Goal: Task Accomplishment & Management: Use online tool/utility

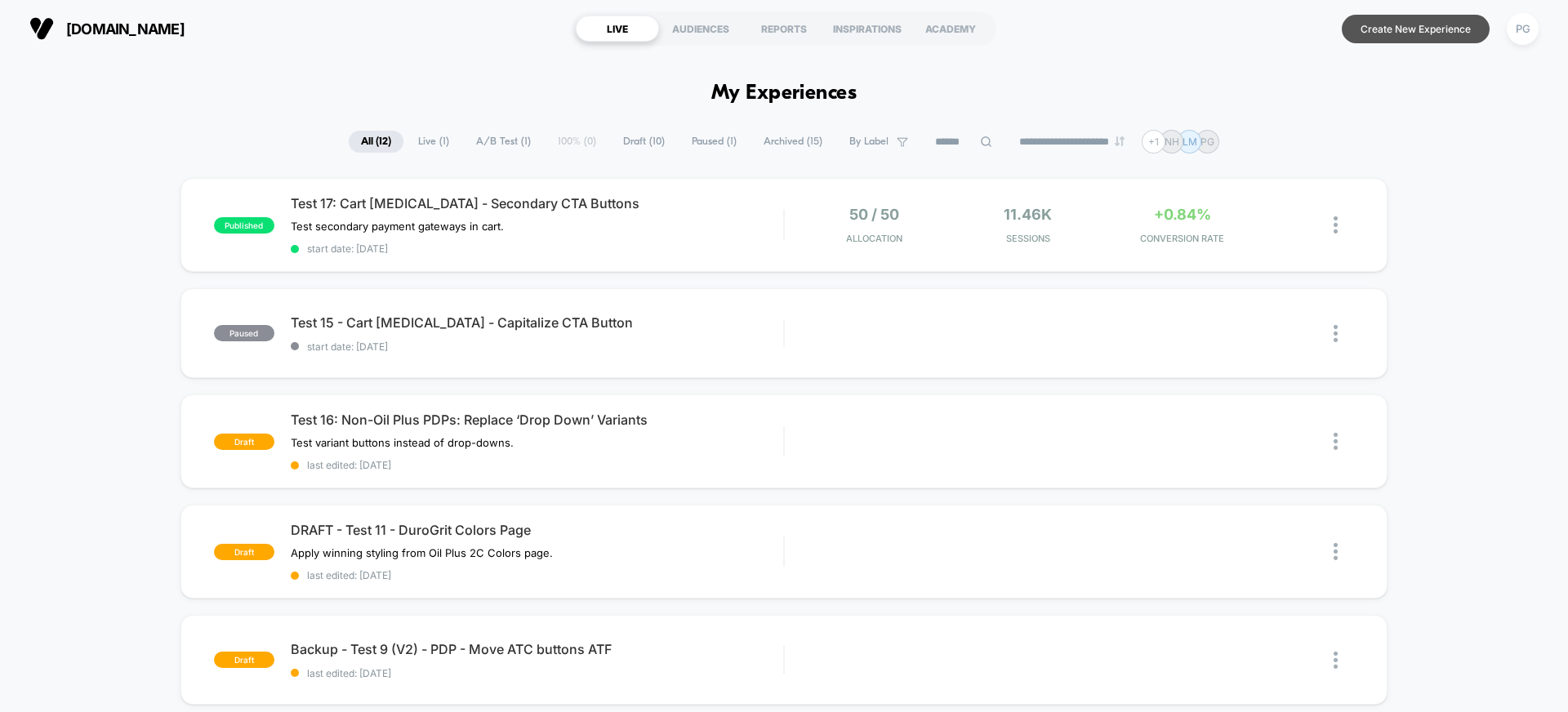
click at [1410, 38] on button "Create New Experience" at bounding box center [1415, 29] width 148 height 29
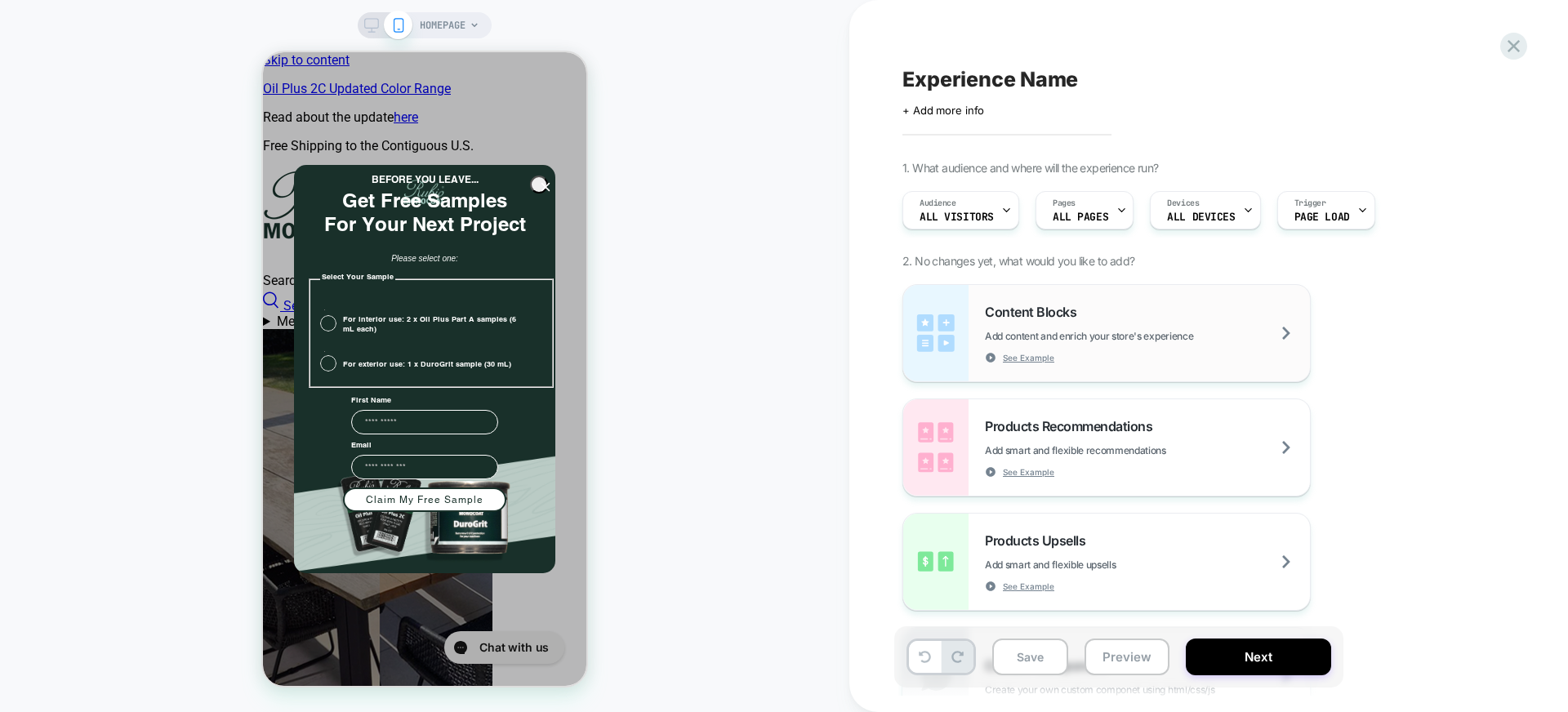
click at [1142, 330] on span "Add content and enrich your store's experience" at bounding box center [1129, 336] width 290 height 12
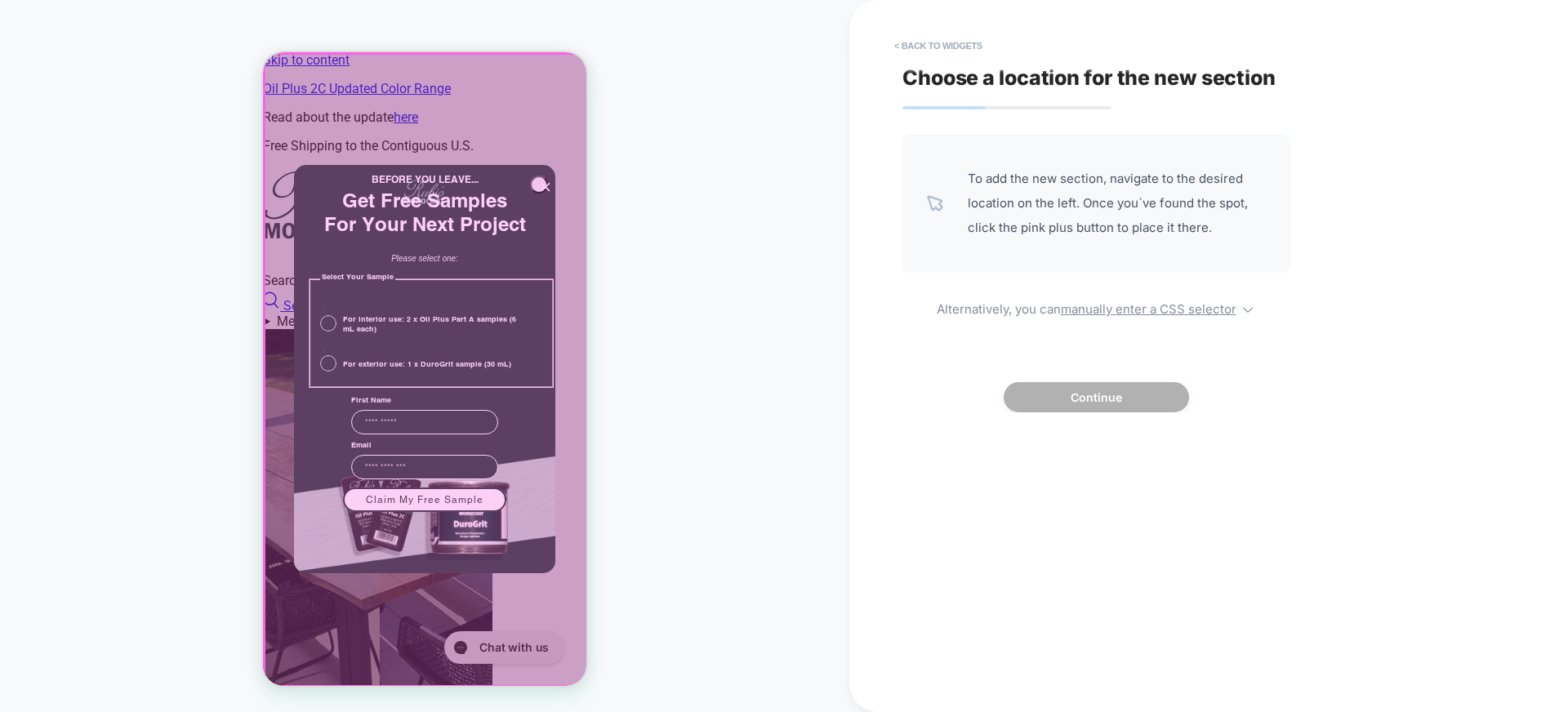
click at [426, 60] on div at bounding box center [427, 370] width 324 height 634
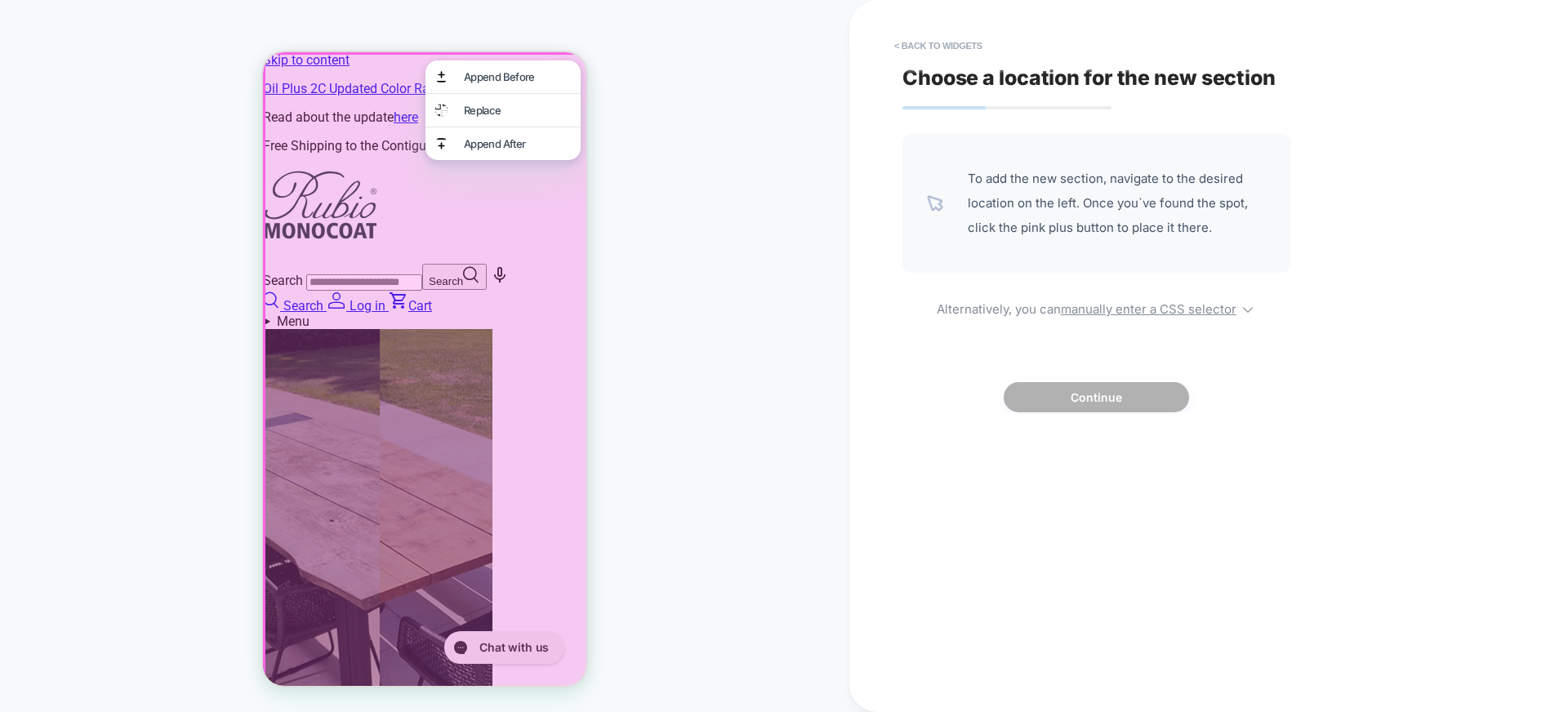
scroll to position [0, 291]
click at [764, 123] on div "HOMEPAGE" at bounding box center [424, 356] width 849 height 679
click at [939, 37] on button "< Back to widgets" at bounding box center [938, 46] width 105 height 26
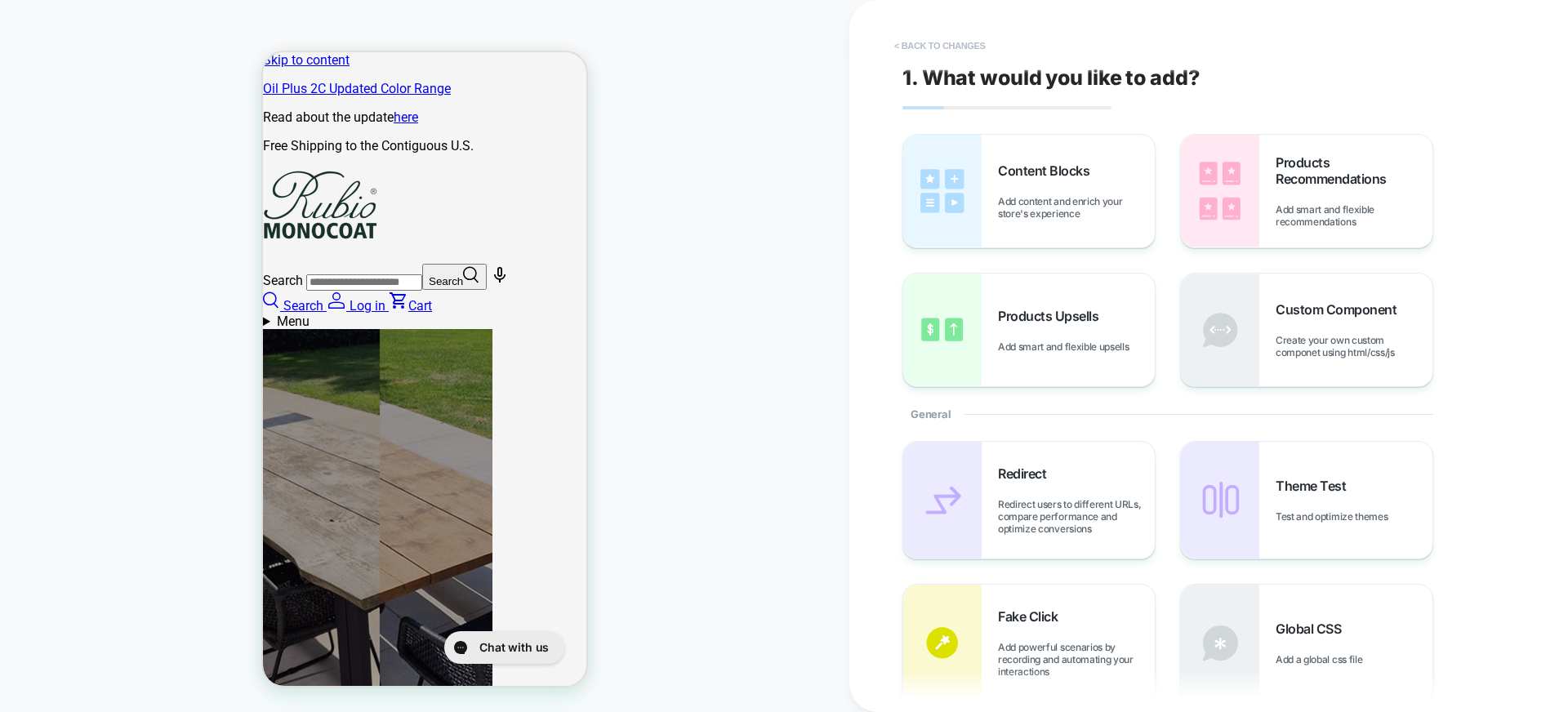
click at [952, 34] on button "< Back to changes" at bounding box center [940, 46] width 108 height 26
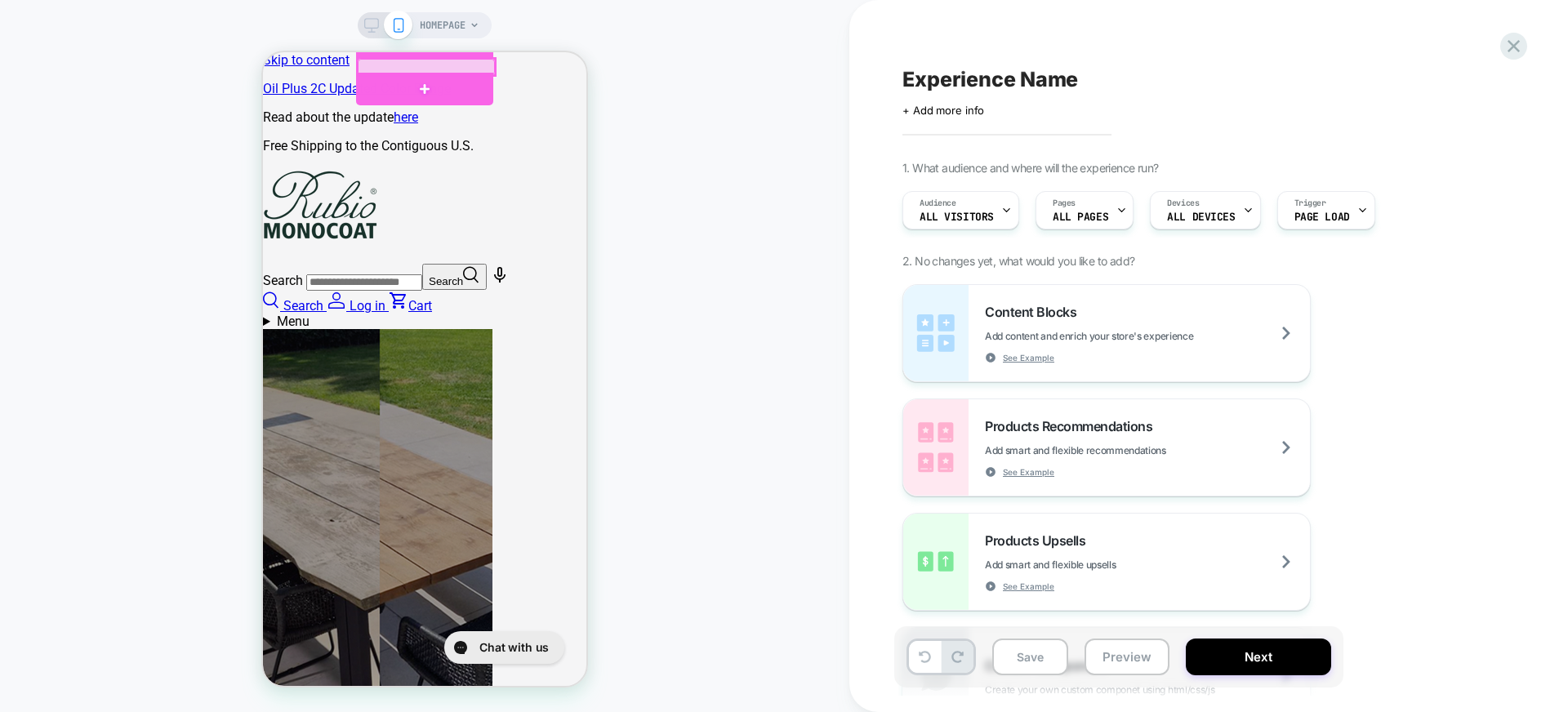
click at [435, 60] on div at bounding box center [427, 67] width 137 height 16
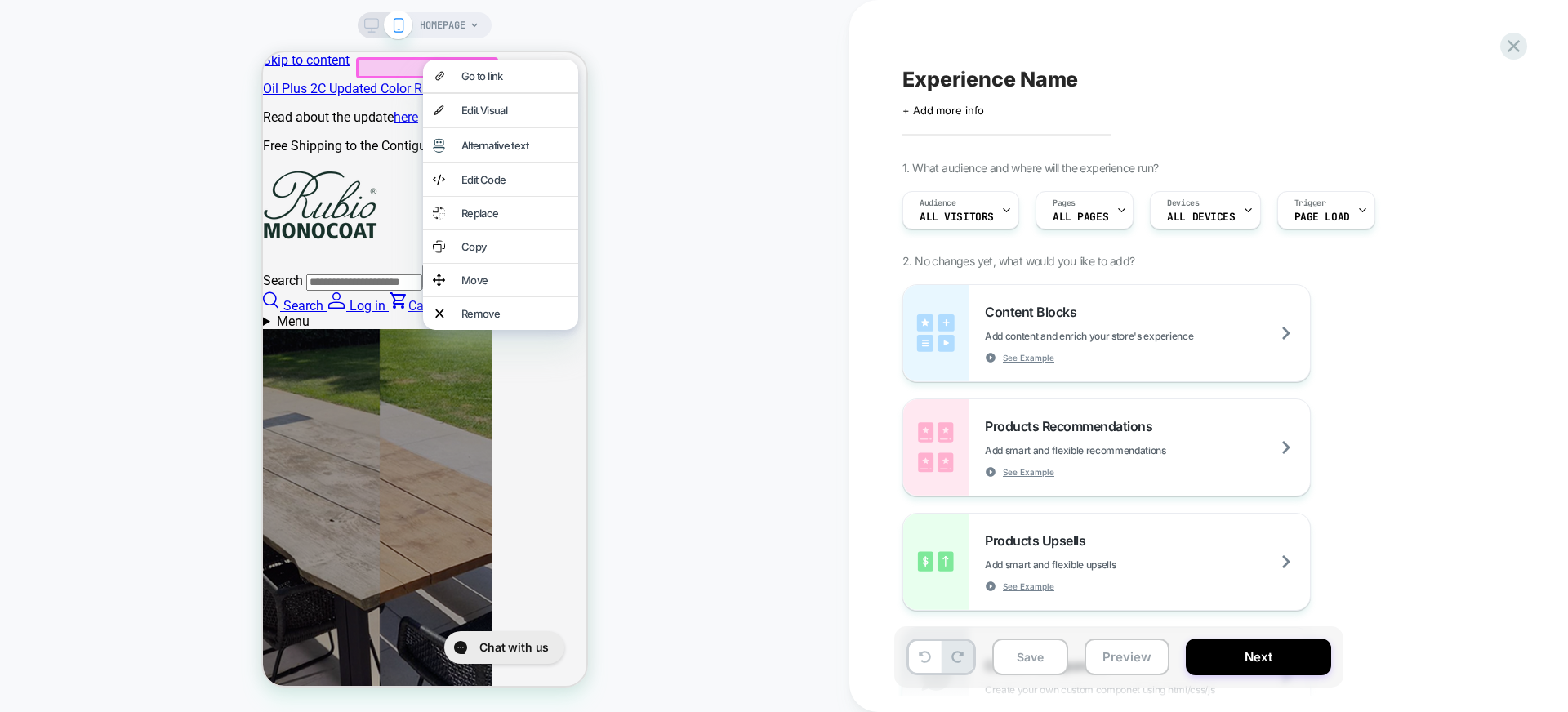
click at [686, 87] on div "HOMEPAGE" at bounding box center [424, 356] width 849 height 679
click at [1539, 42] on div "Experience Name Click to edit experience details + Add more info 1. What audien…" at bounding box center [1208, 356] width 718 height 712
click at [1518, 51] on icon at bounding box center [1513, 46] width 12 height 12
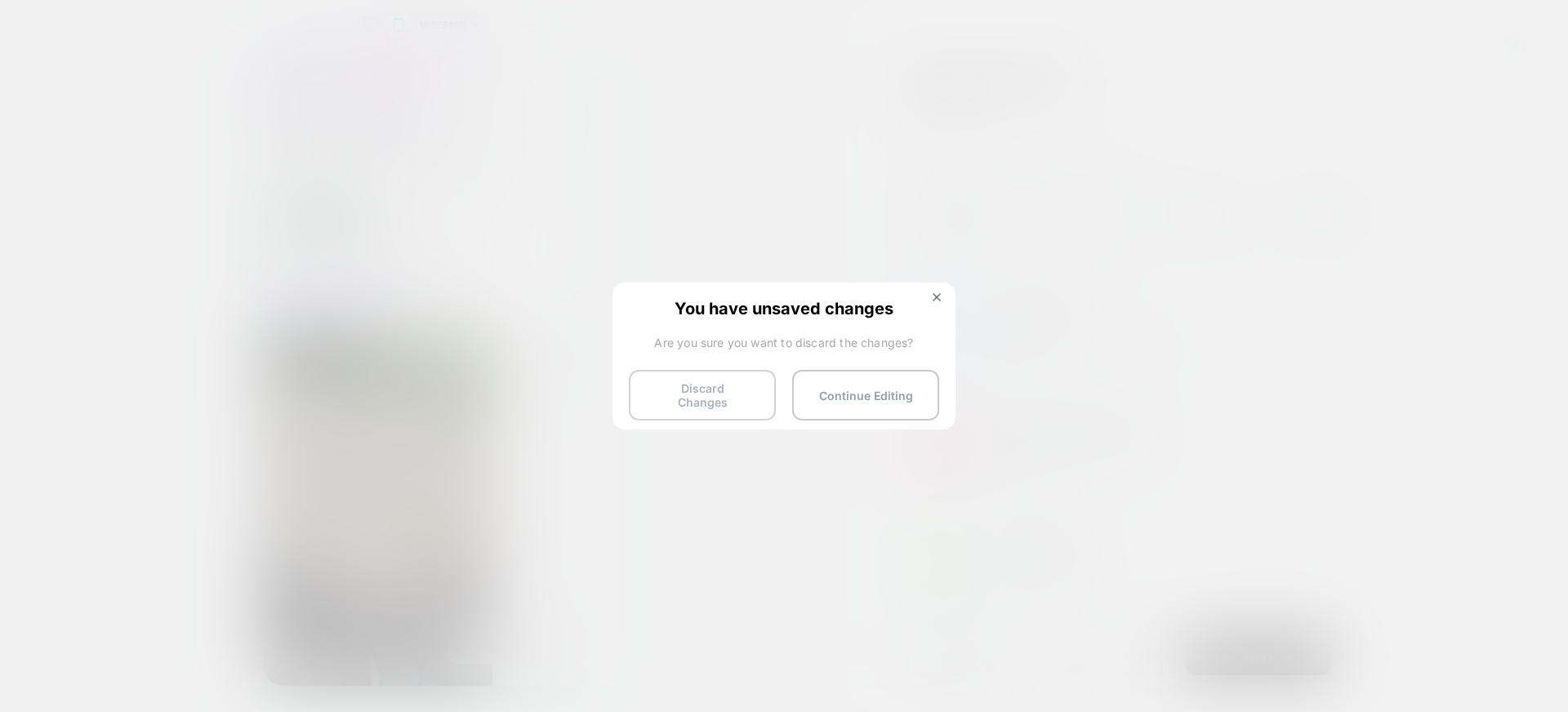
scroll to position [0, 582]
click at [730, 387] on button "Discard Changes" at bounding box center [702, 396] width 147 height 51
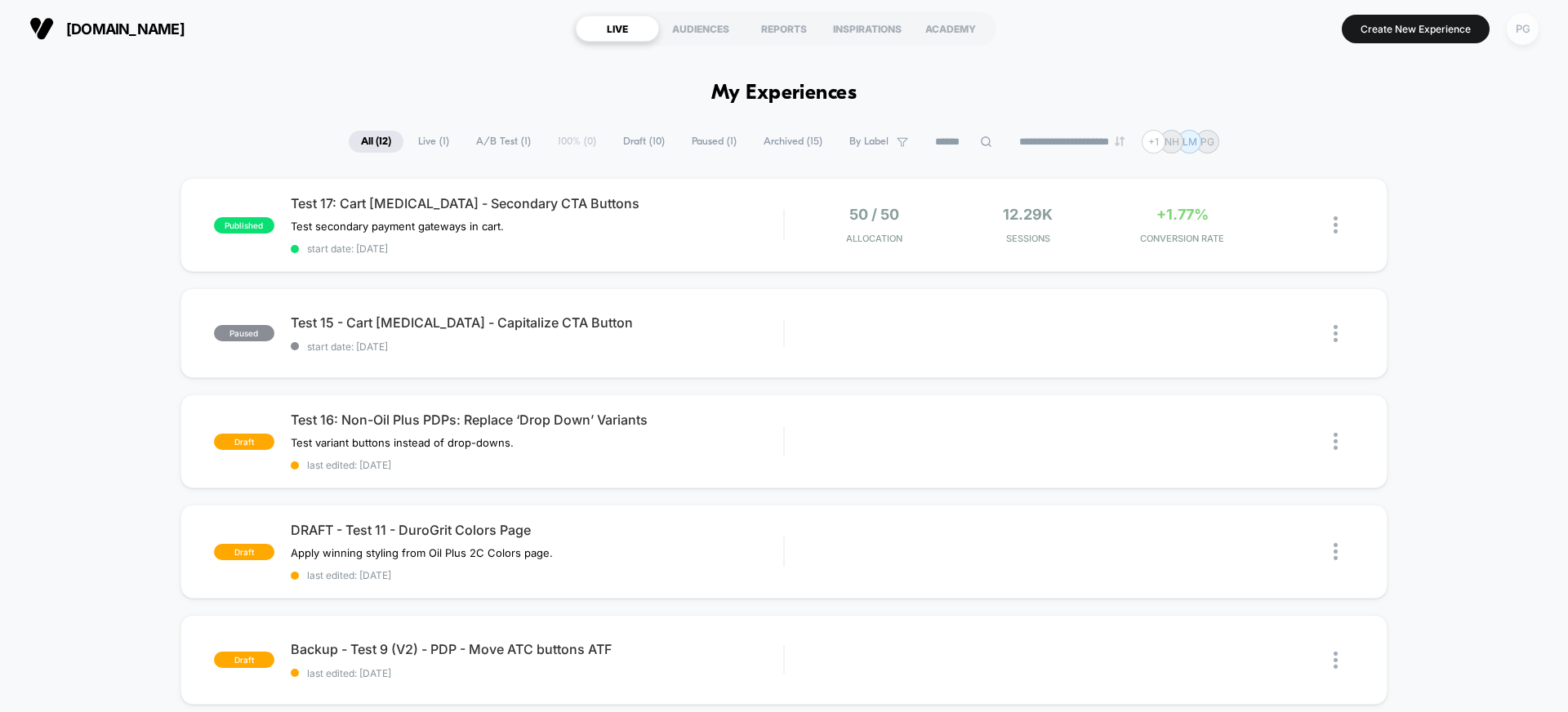
click at [1526, 29] on div "PG" at bounding box center [1522, 29] width 32 height 32
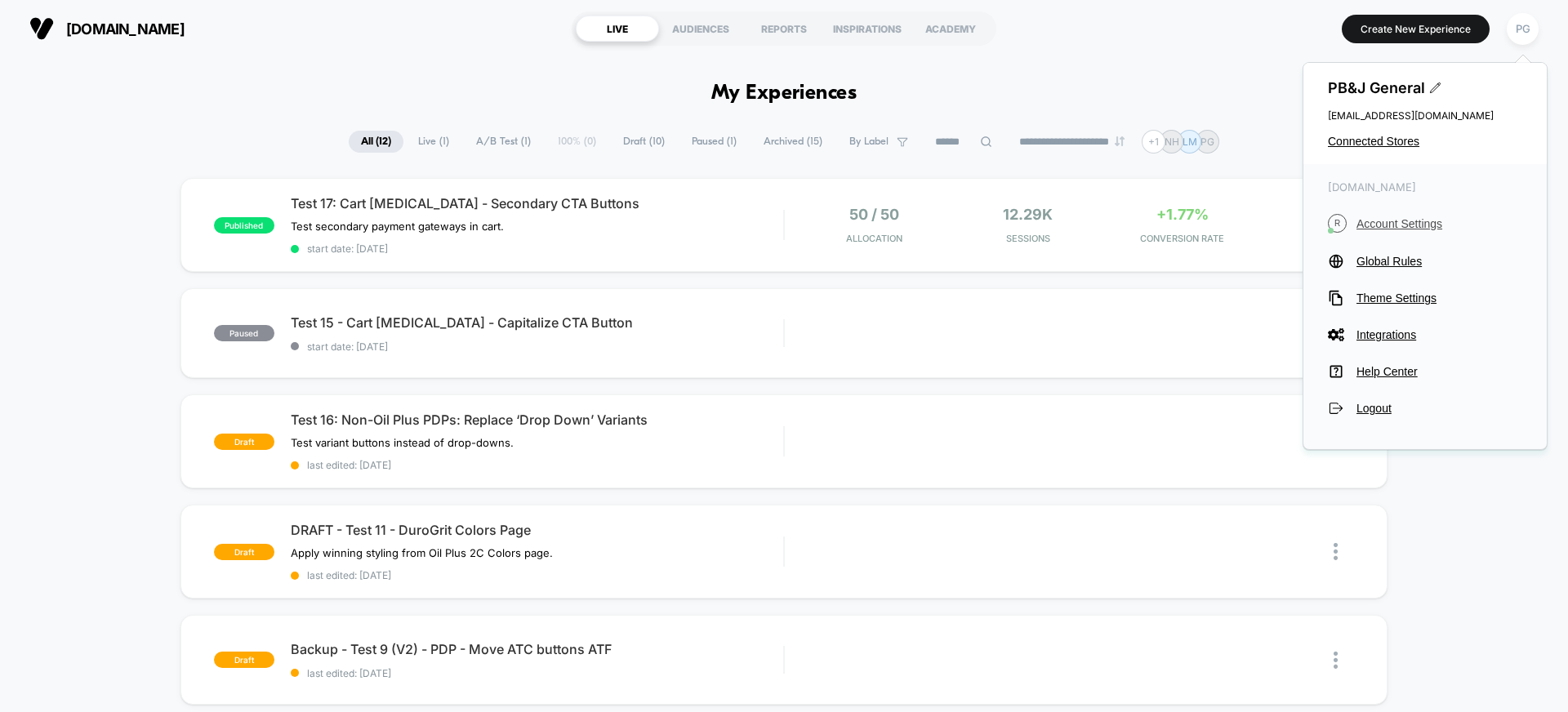
click at [1391, 221] on span "Account Settings" at bounding box center [1439, 224] width 166 height 13
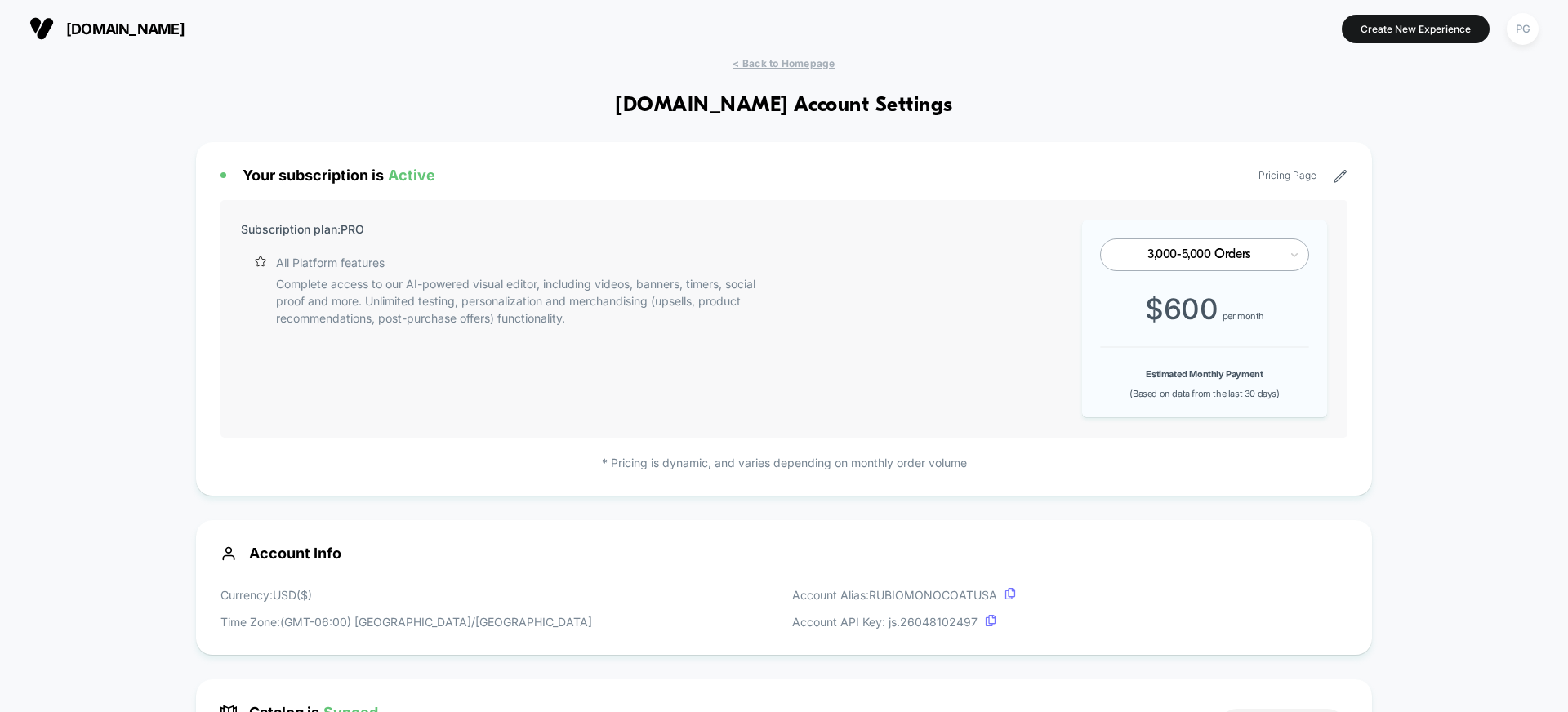
scroll to position [221, 0]
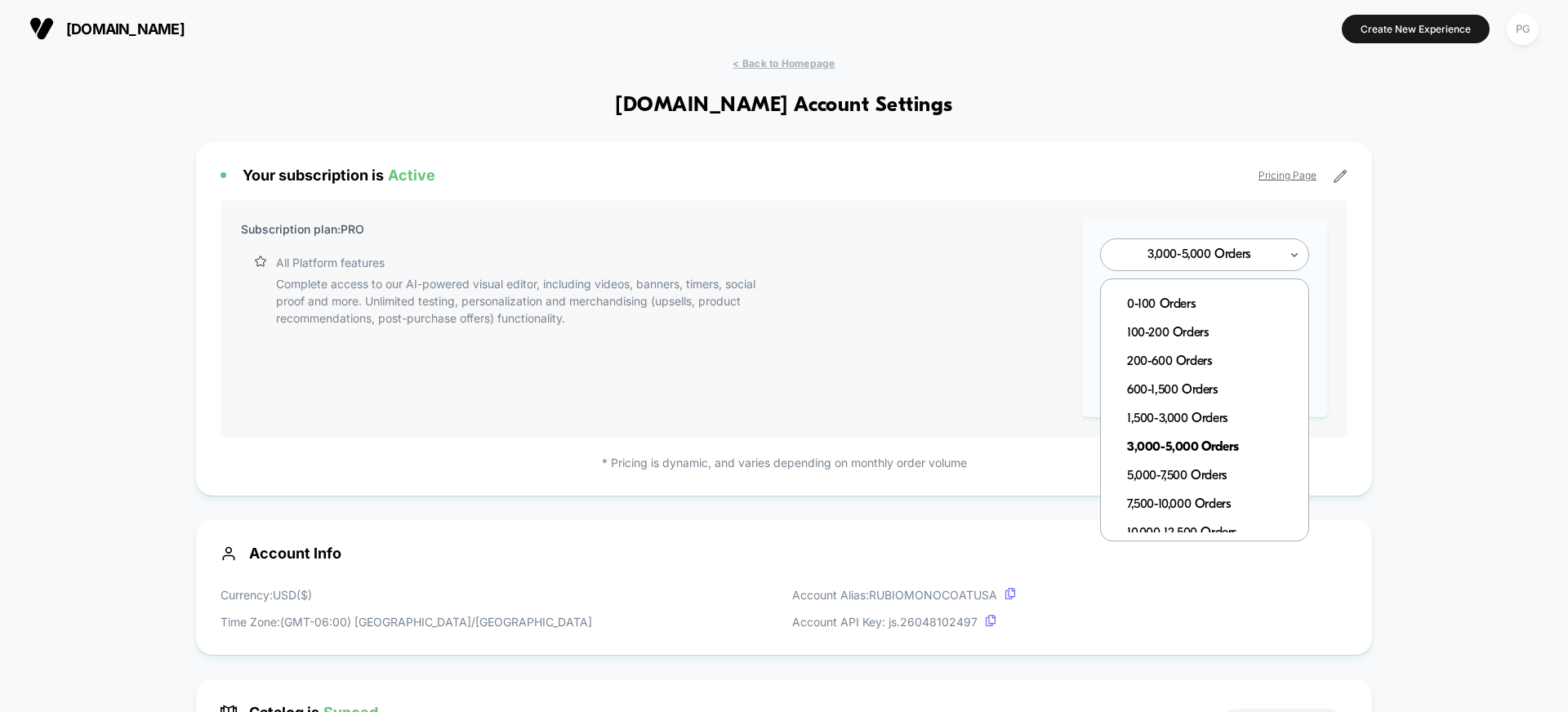
click at [1189, 255] on div at bounding box center [1199, 255] width 160 height 10
click at [1212, 407] on div "1,500-3,000 Orders" at bounding box center [1213, 419] width 191 height 29
